Goal: Book appointment/travel/reservation

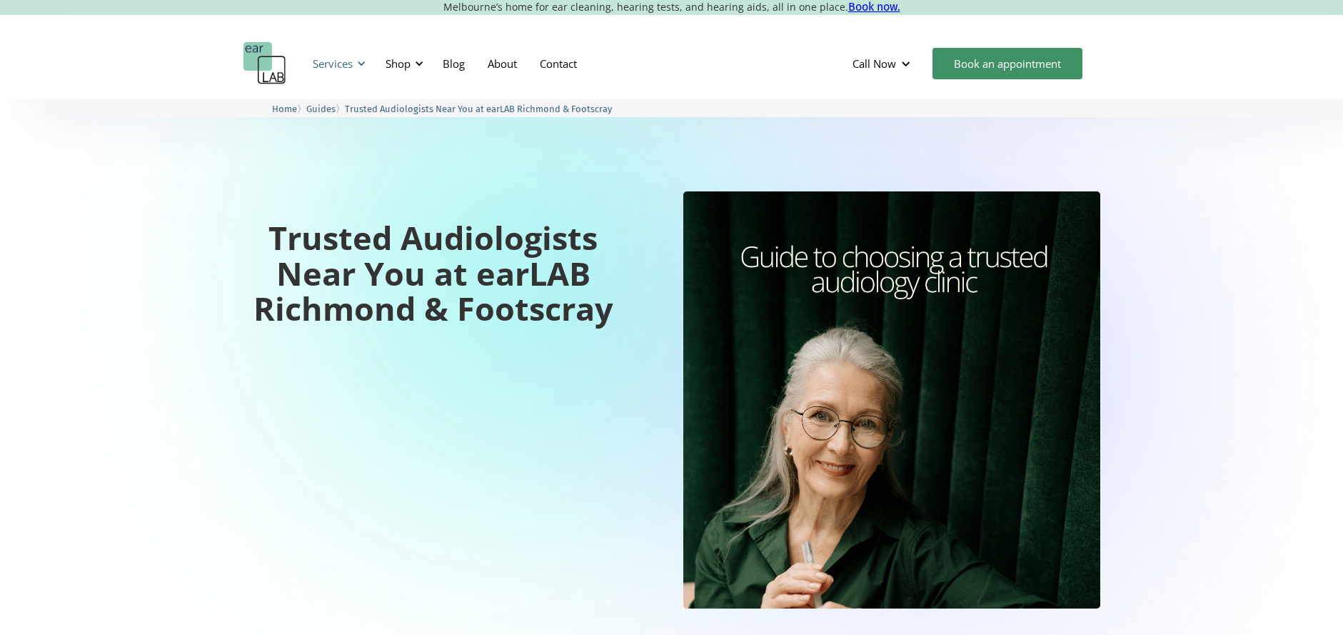
click at [358, 62] on div at bounding box center [361, 64] width 10 height 10
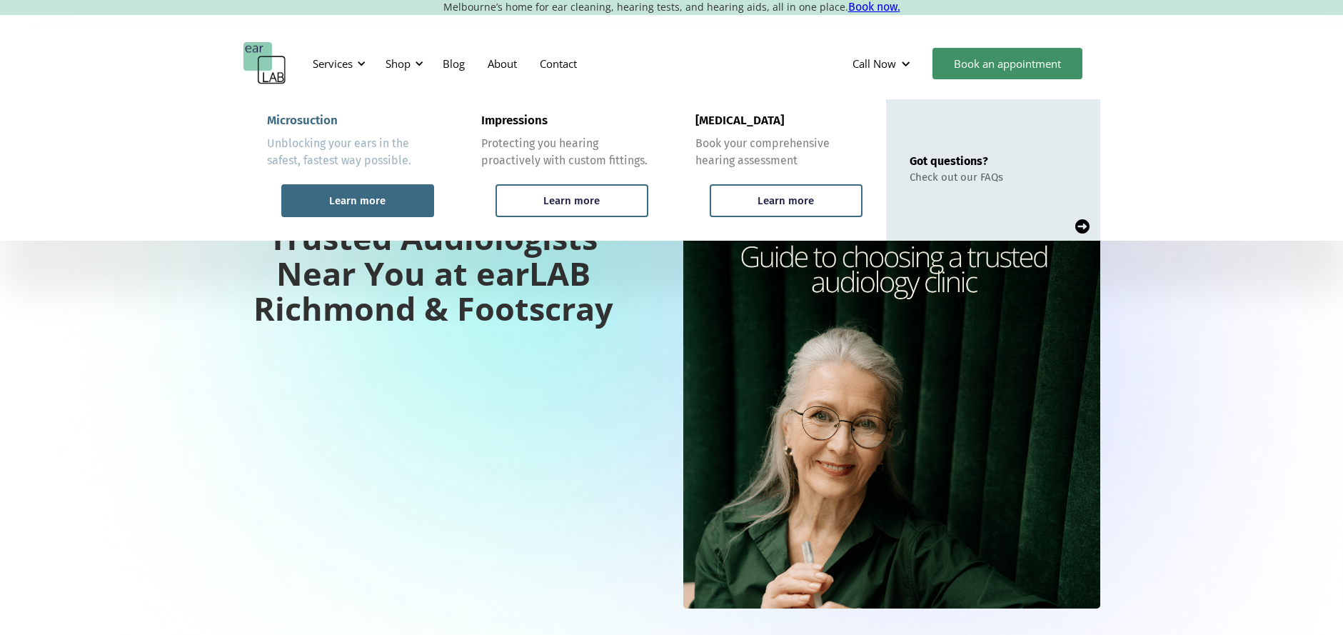
click at [374, 195] on div "Learn more" at bounding box center [357, 200] width 56 height 13
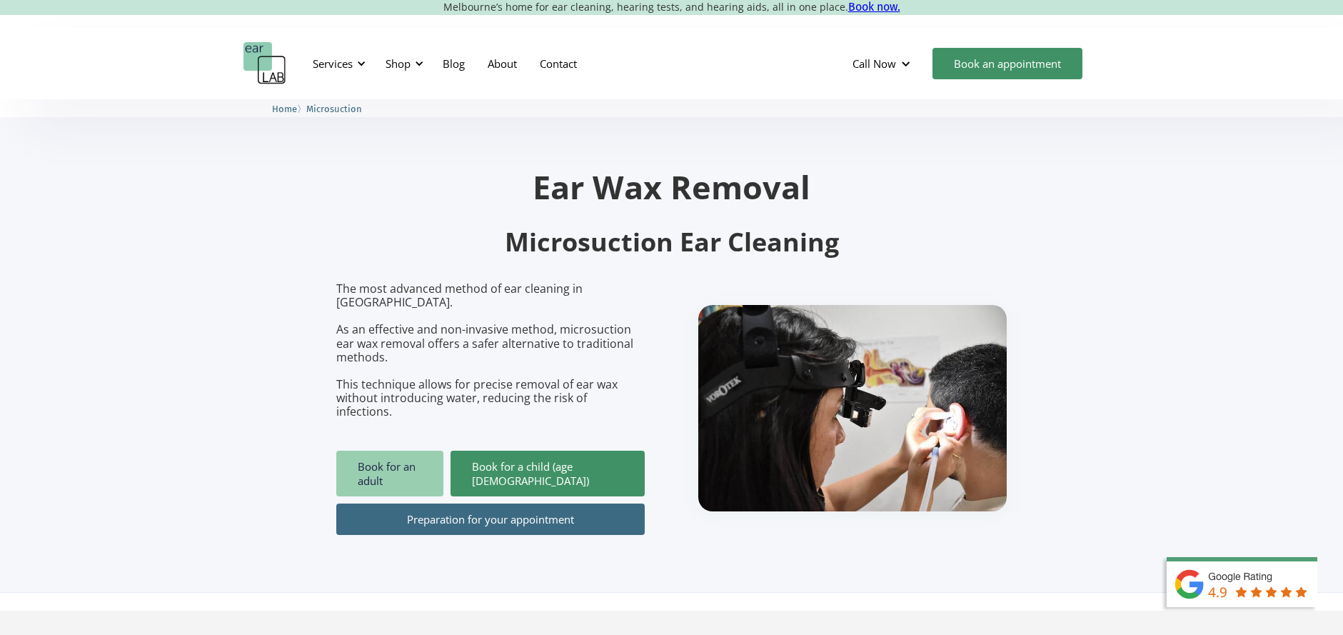
click at [383, 450] on link "Book for an adult" at bounding box center [389, 473] width 107 height 46
